Goal: Communication & Community: Answer question/provide support

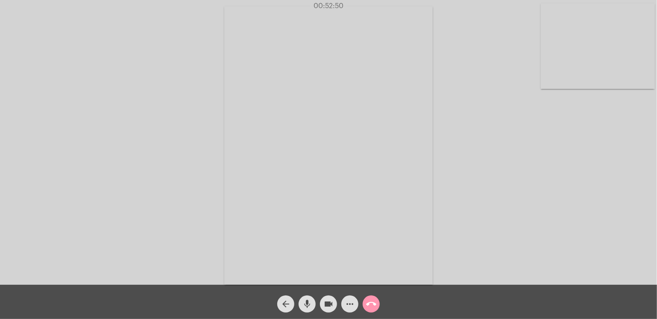
click at [258, 259] on video at bounding box center [328, 145] width 209 height 278
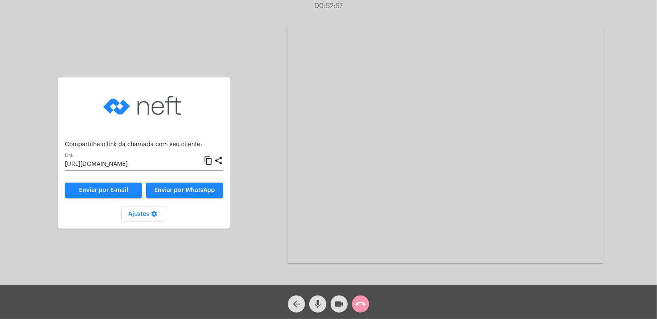
click at [364, 305] on mat-icon "call_end" at bounding box center [361, 304] width 10 height 10
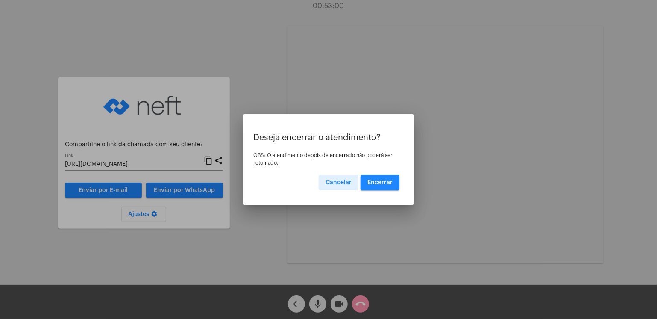
click at [378, 185] on button "Encerrar" at bounding box center [380, 182] width 39 height 15
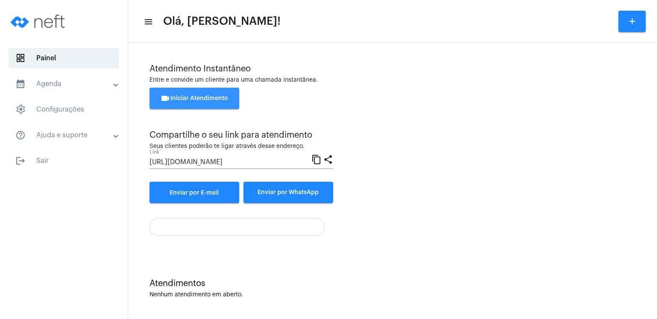
click at [219, 94] on button "videocam Iniciar Atendimento" at bounding box center [195, 98] width 90 height 21
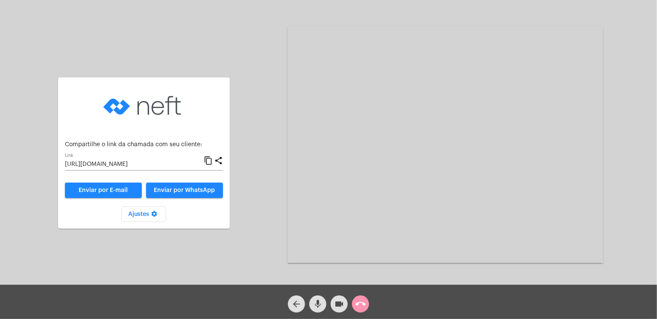
click at [193, 191] on span "Enviar por WhatsApp" at bounding box center [184, 190] width 61 height 6
